Goal: Task Accomplishment & Management: Use online tool/utility

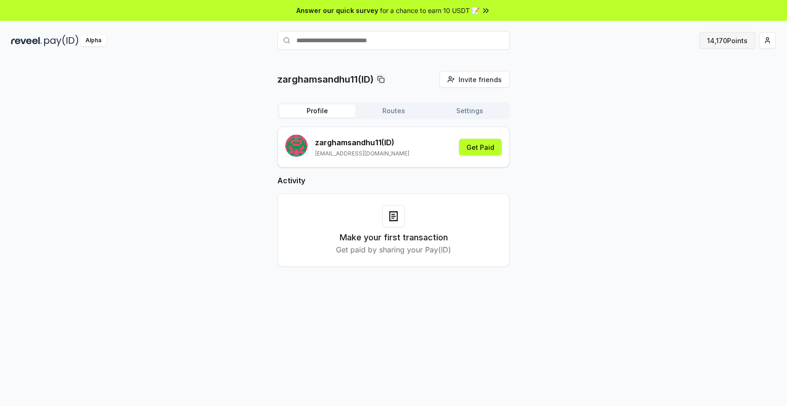
click at [728, 43] on button "14,170 Points" at bounding box center [727, 40] width 56 height 17
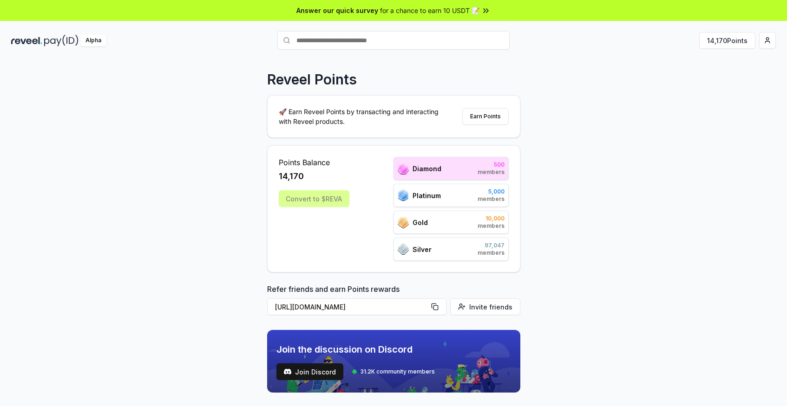
click at [304, 198] on div "Convert to $REVA" at bounding box center [314, 198] width 71 height 17
